Goal: Task Accomplishment & Management: Manage account settings

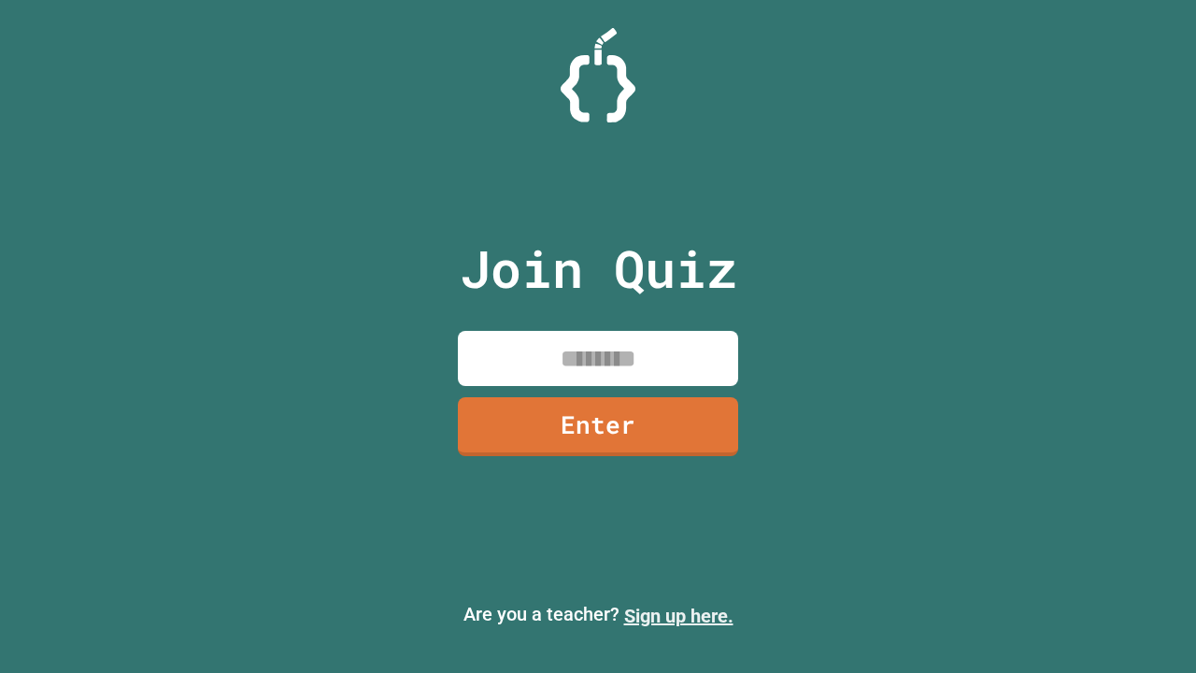
click at [670, 616] on link "Sign up here." at bounding box center [678, 615] width 109 height 22
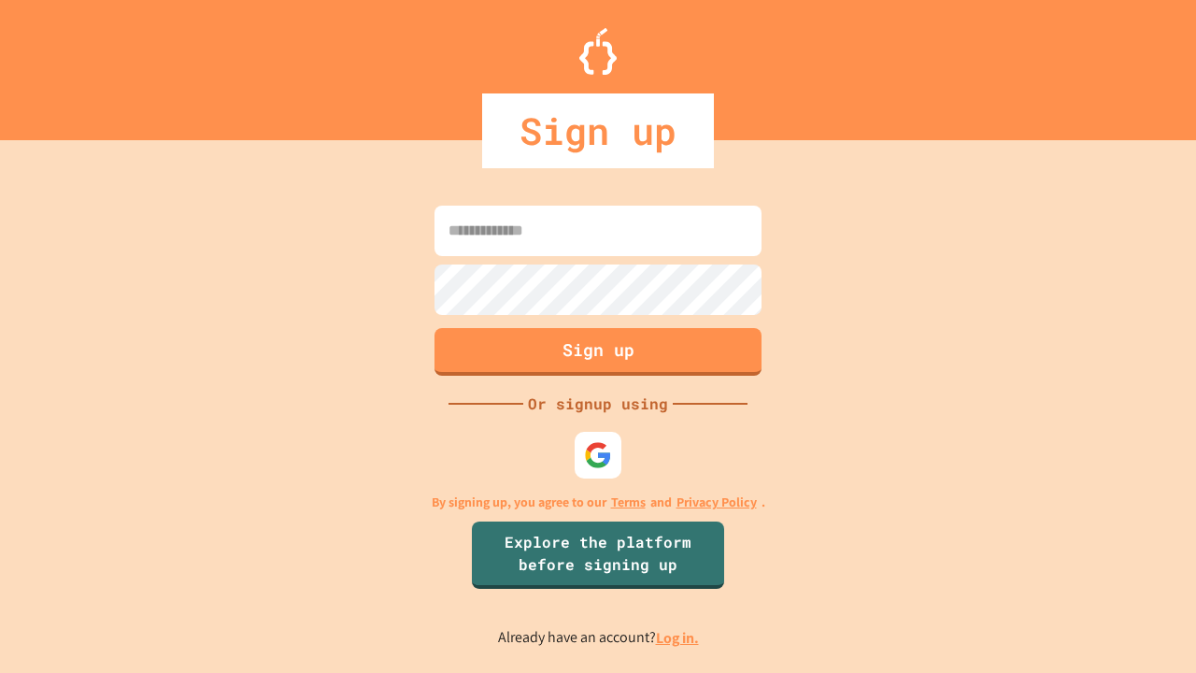
click at [678, 637] on link "Log in." at bounding box center [677, 638] width 43 height 20
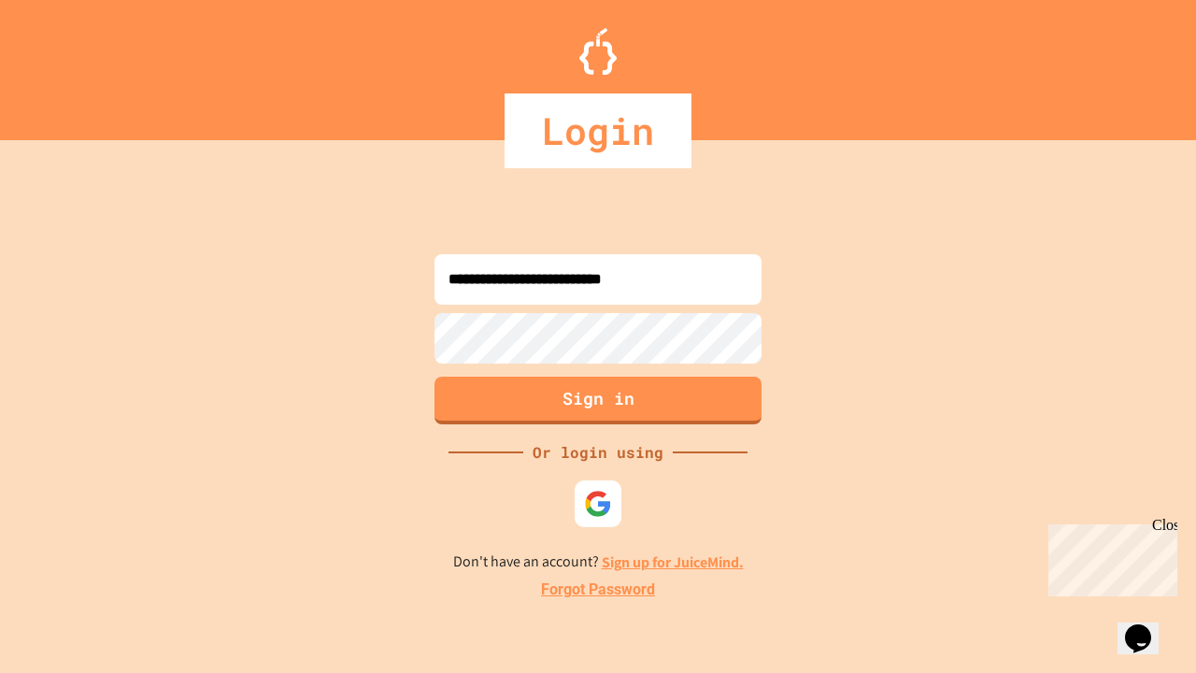
type input "**********"
